Goal: Task Accomplishment & Management: Use online tool/utility

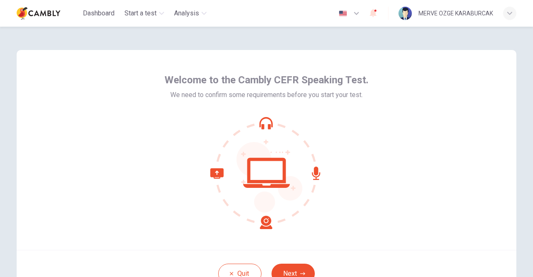
scroll to position [70, 0]
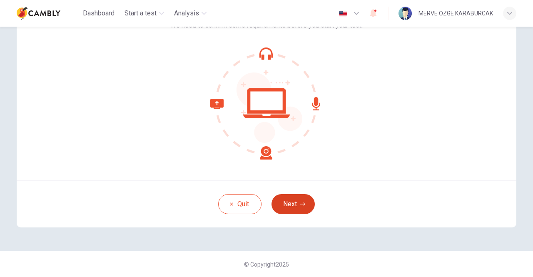
click at [296, 205] on button "Next" at bounding box center [292, 204] width 43 height 20
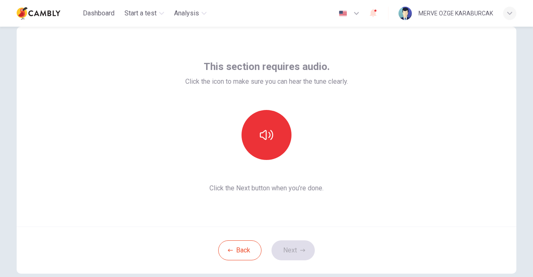
scroll to position [23, 0]
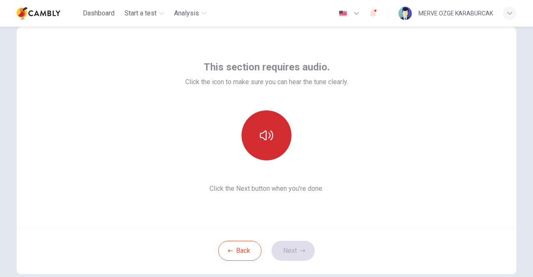
click at [261, 123] on button "button" at bounding box center [266, 135] width 50 height 50
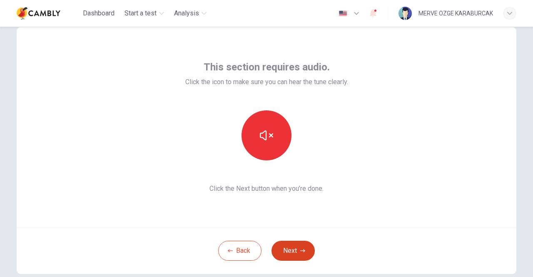
click at [288, 250] on button "Next" at bounding box center [292, 251] width 43 height 20
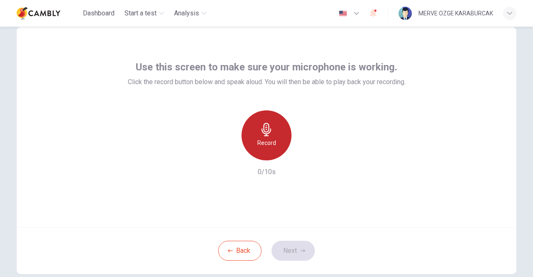
click at [268, 143] on h6 "Record" at bounding box center [266, 143] width 19 height 10
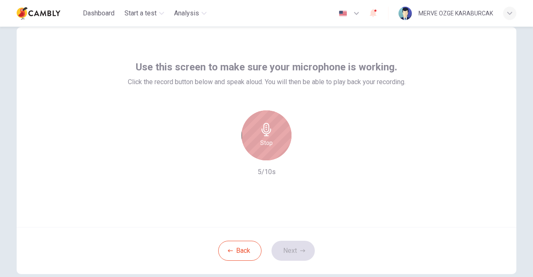
click at [268, 143] on h6 "Stop" at bounding box center [266, 143] width 12 height 10
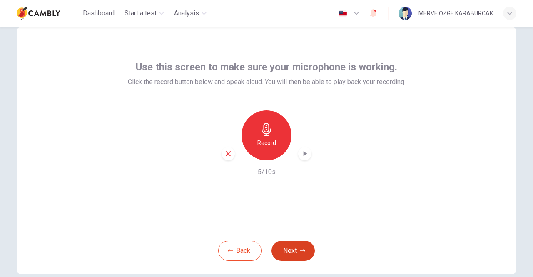
click at [294, 251] on button "Next" at bounding box center [292, 251] width 43 height 20
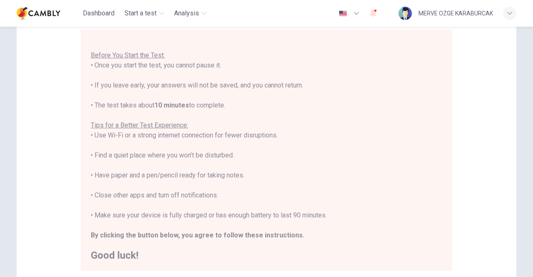
scroll to position [186, 0]
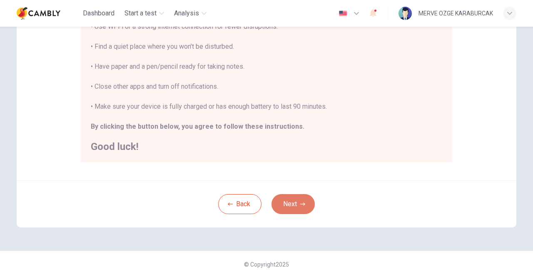
click at [289, 204] on button "Next" at bounding box center [292, 204] width 43 height 20
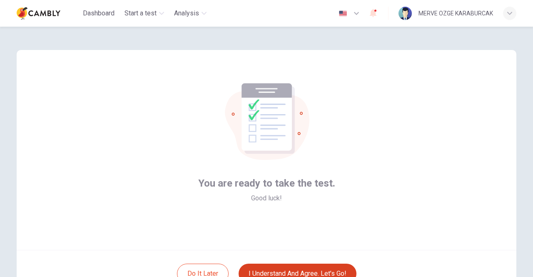
scroll to position [47, 0]
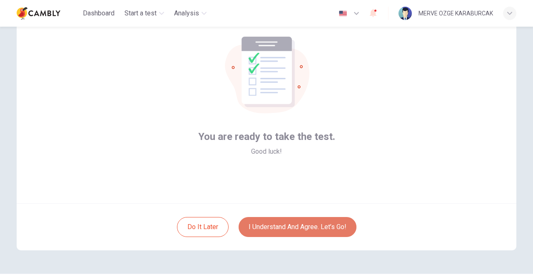
click at [286, 227] on button "I understand and agree. Let’s go!" at bounding box center [298, 227] width 118 height 20
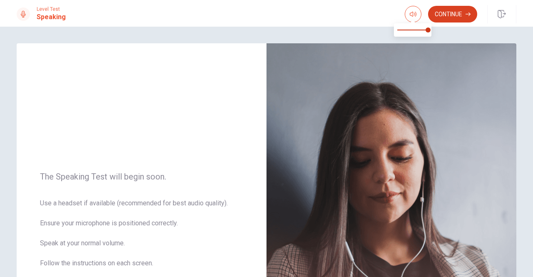
click at [442, 8] on button "Continue" at bounding box center [452, 14] width 49 height 17
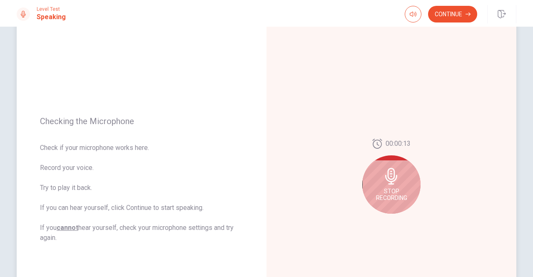
scroll to position [46, 0]
click at [380, 177] on div "Stop Recording" at bounding box center [391, 184] width 58 height 58
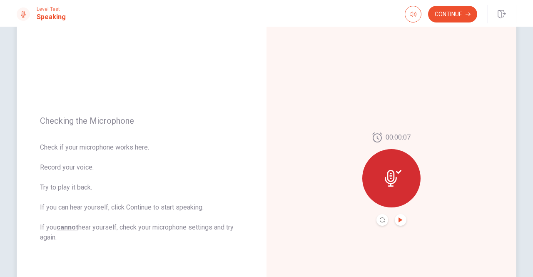
click at [398, 219] on icon "Play Audio" at bounding box center [400, 219] width 4 height 5
click at [450, 18] on button "Continue" at bounding box center [452, 14] width 49 height 17
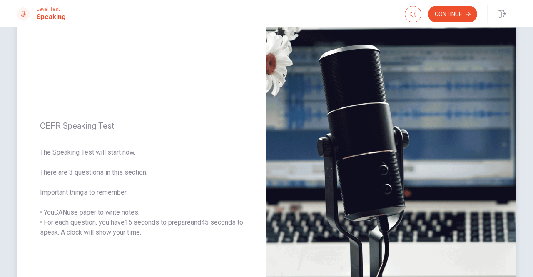
scroll to position [78, 0]
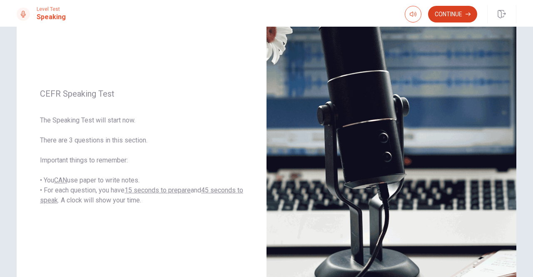
click at [447, 19] on button "Continue" at bounding box center [452, 14] width 49 height 17
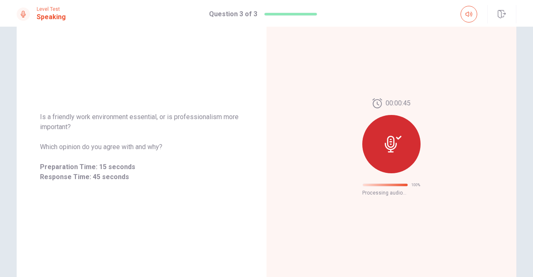
scroll to position [26, 0]
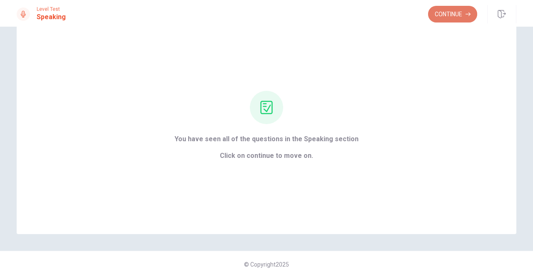
click at [446, 19] on button "Continue" at bounding box center [452, 14] width 49 height 17
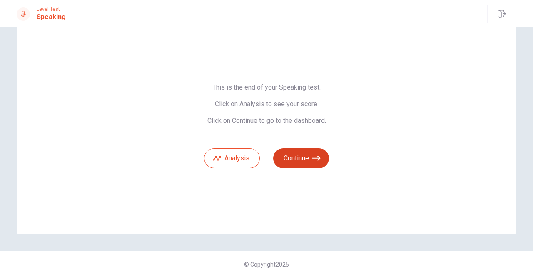
click at [290, 154] on button "Continue" at bounding box center [301, 158] width 56 height 20
